Goal: Task Accomplishment & Management: Manage account settings

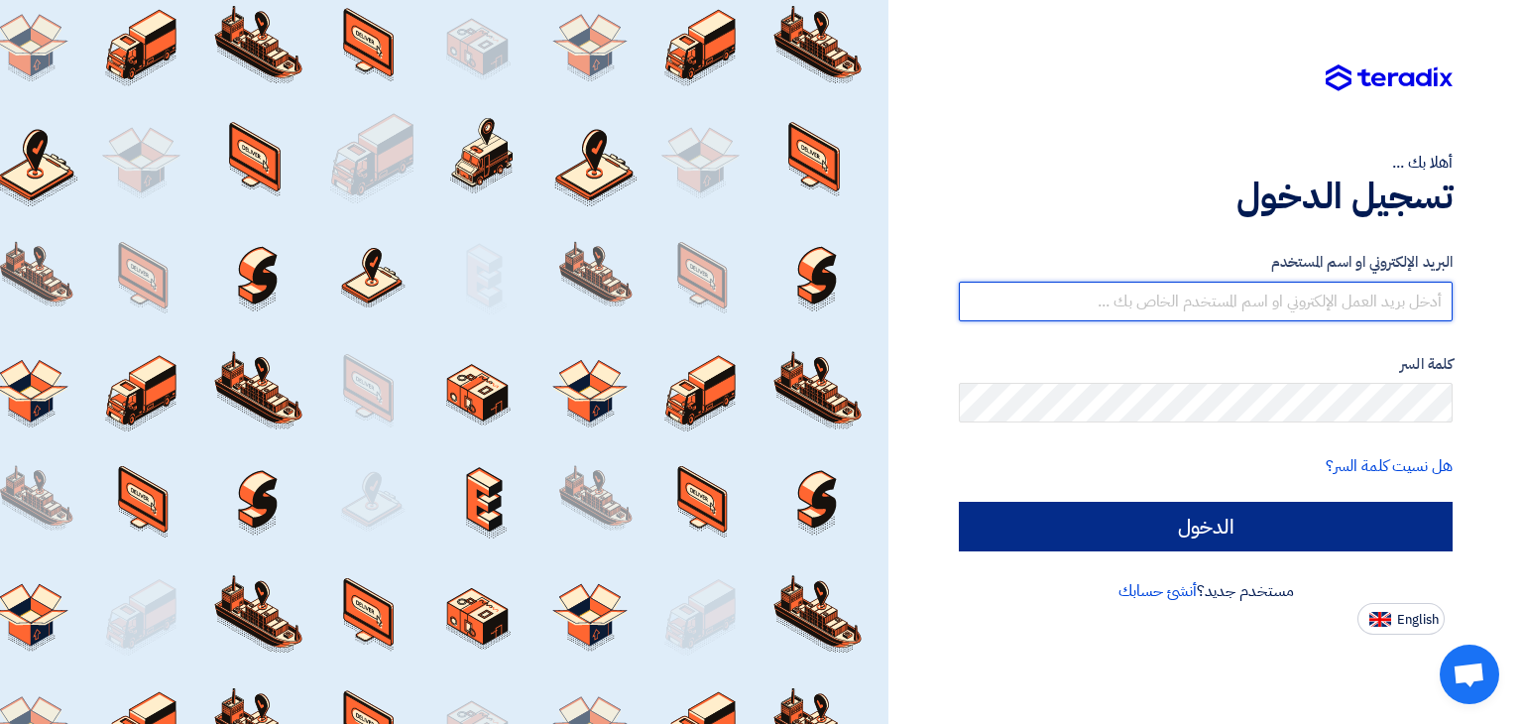
type input "sales@almokahalco.com"
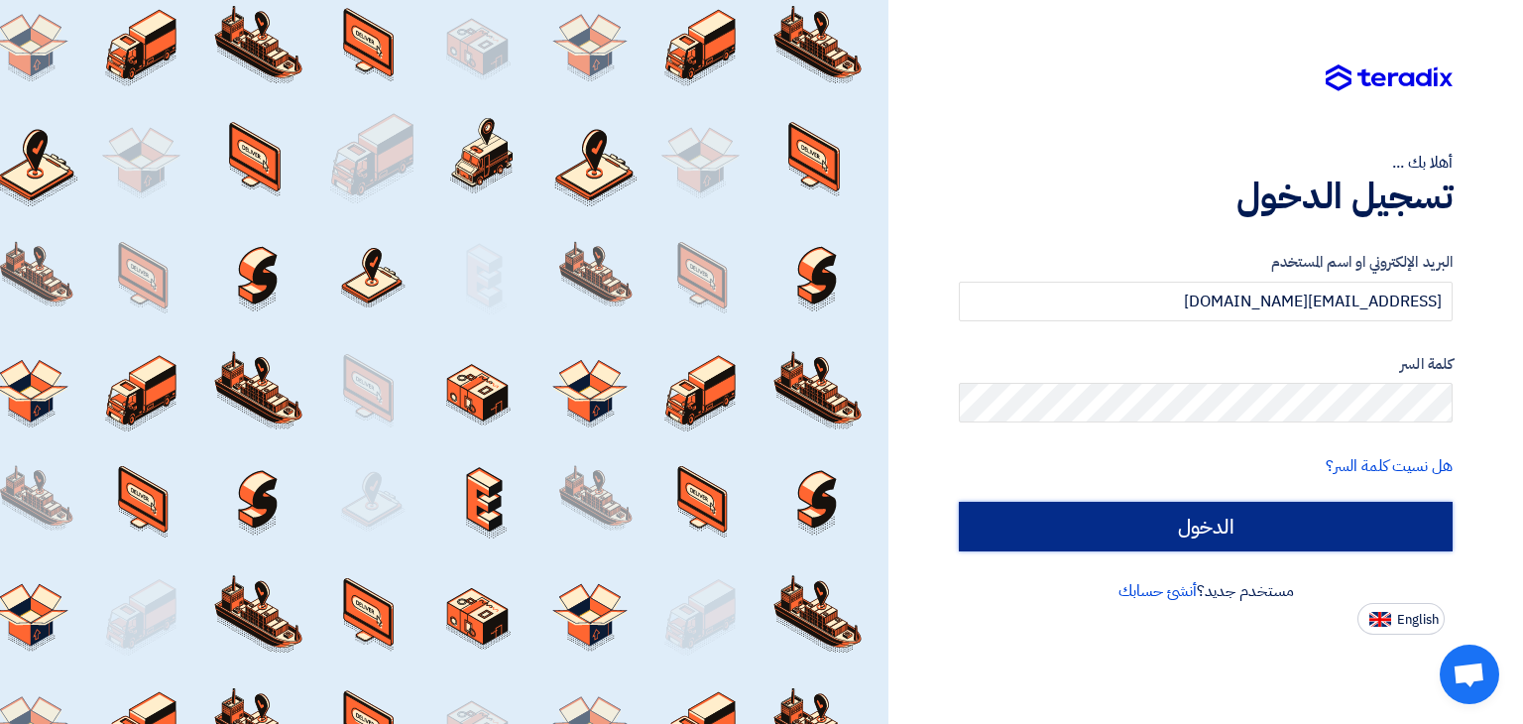
click at [1324, 520] on input "الدخول" at bounding box center [1206, 527] width 494 height 50
type input "Sign in"
